Goal: Task Accomplishment & Management: Use online tool/utility

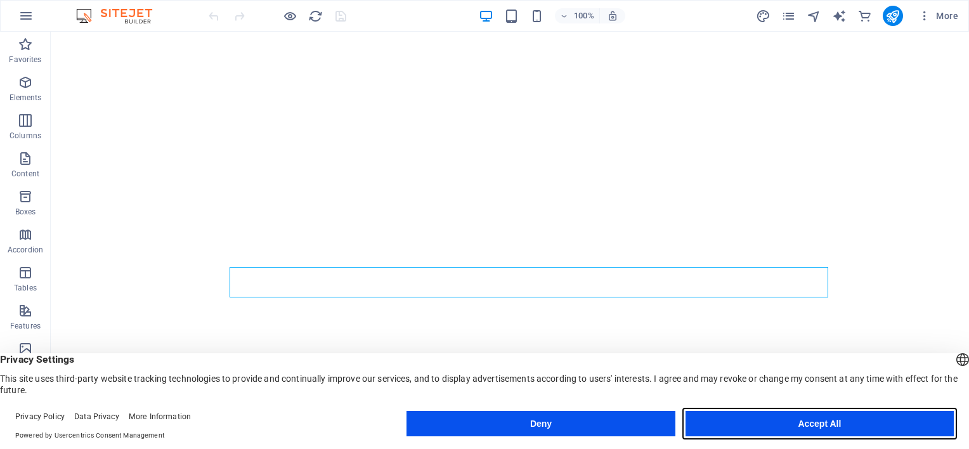
click at [781, 418] on button "Accept All" at bounding box center [819, 423] width 268 height 25
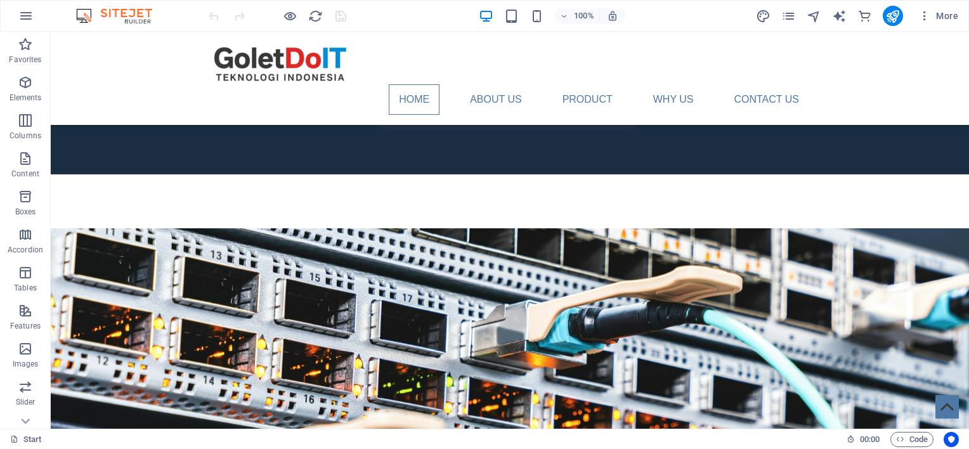
scroll to position [181, 0]
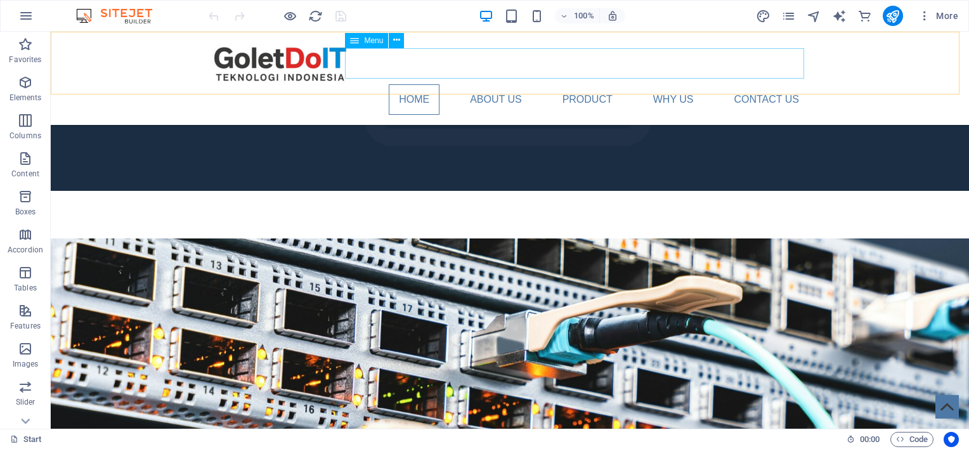
click at [569, 84] on nav "Home About Us Product WHY US Contact Us" at bounding box center [509, 99] width 598 height 30
click at [586, 84] on nav "Home About Us Product WHY US Contact Us" at bounding box center [509, 99] width 598 height 30
select select
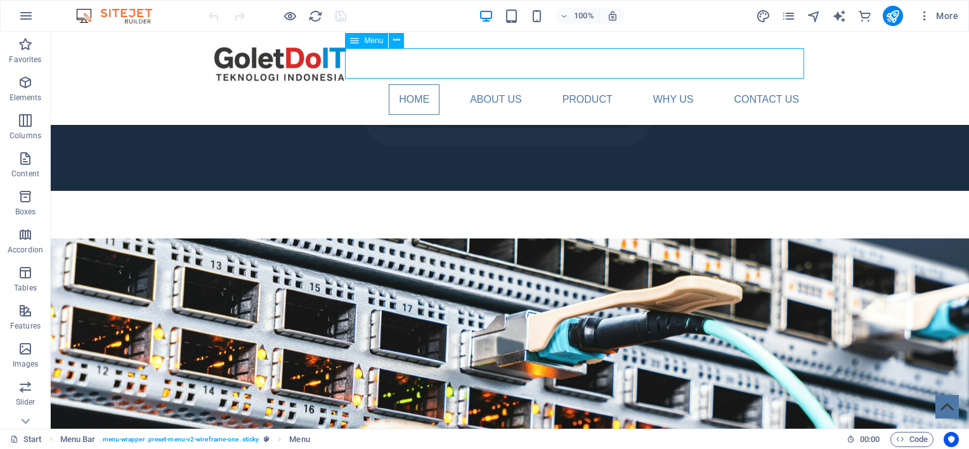
select select
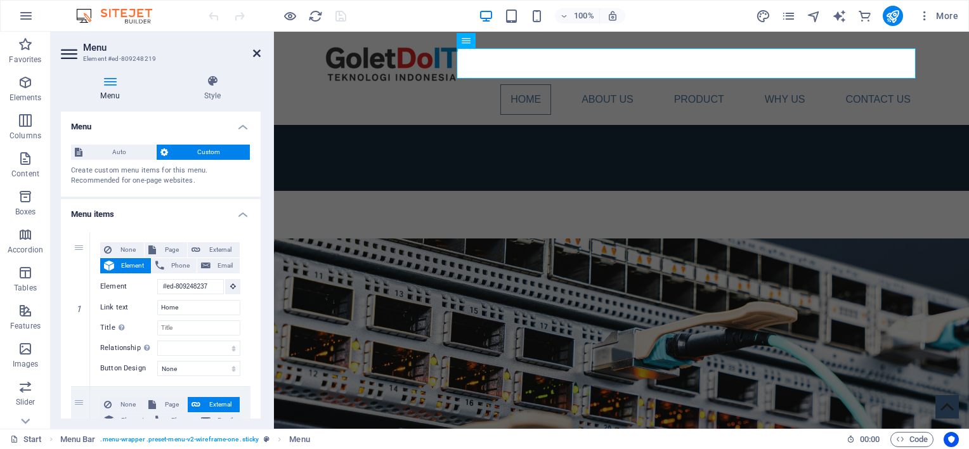
click at [256, 55] on icon at bounding box center [257, 53] width 8 height 10
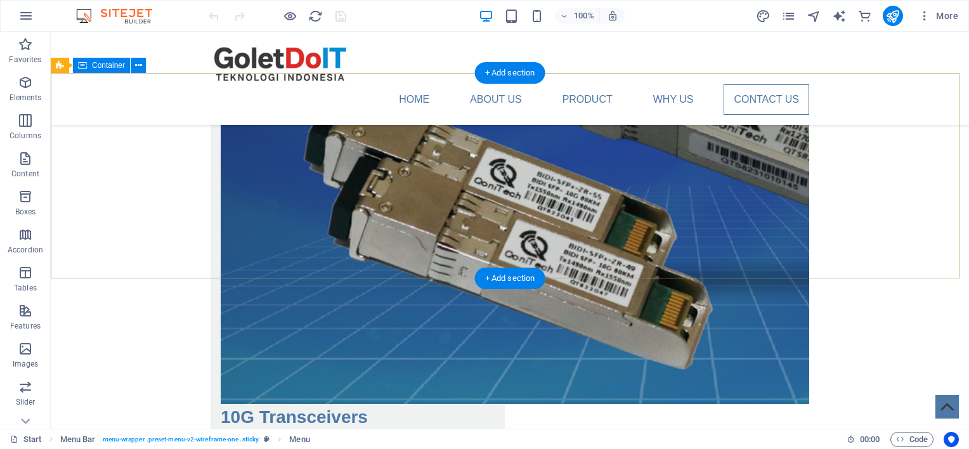
scroll to position [5520, 0]
